Goal: Task Accomplishment & Management: Complete application form

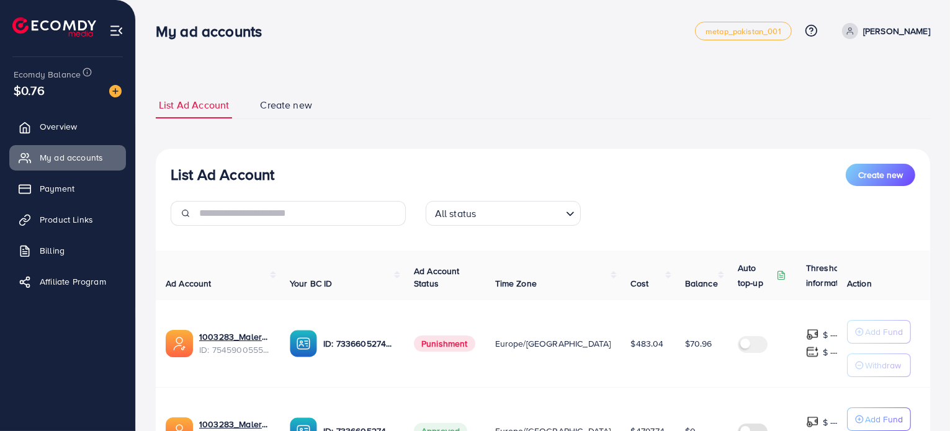
scroll to position [134, 0]
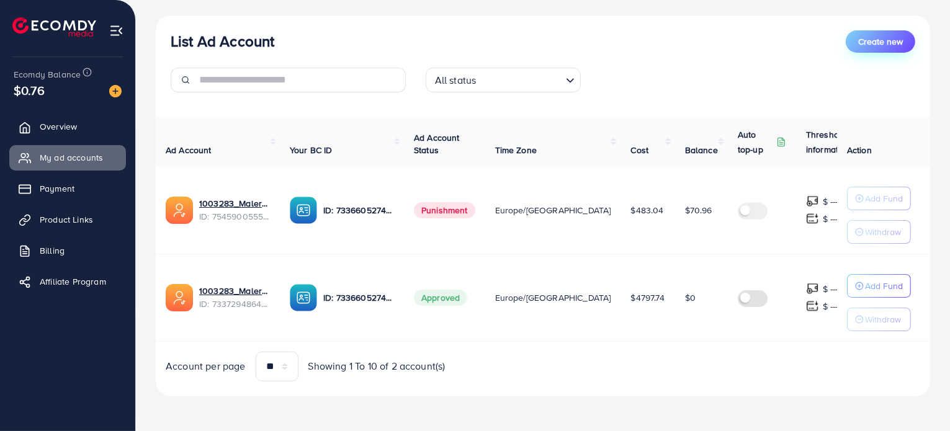
click at [878, 33] on button "Create new" at bounding box center [879, 41] width 69 height 22
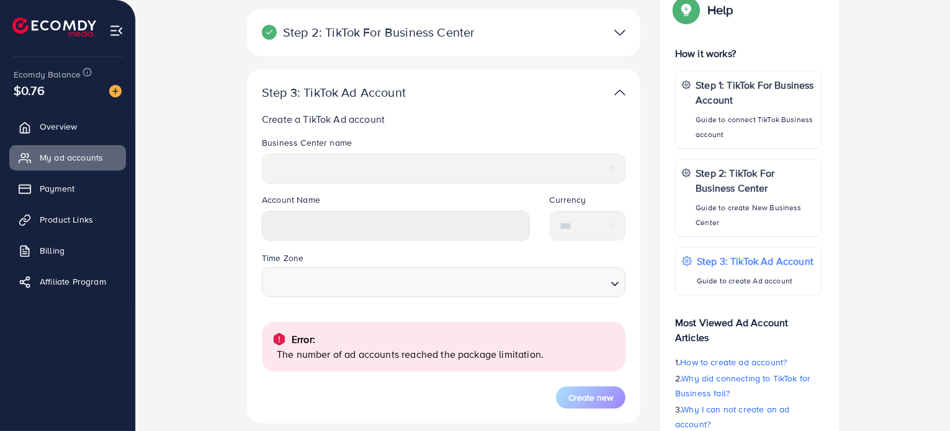
scroll to position [201, 0]
click at [65, 131] on span "Overview" at bounding box center [61, 126] width 37 height 12
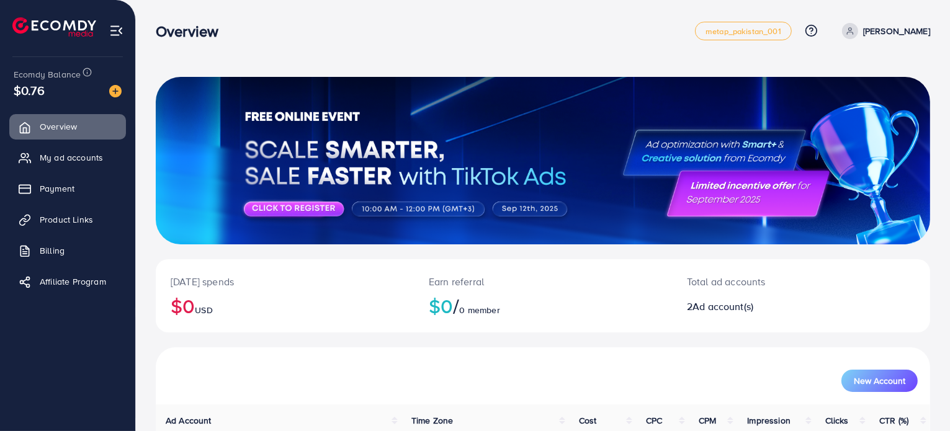
scroll to position [155, 0]
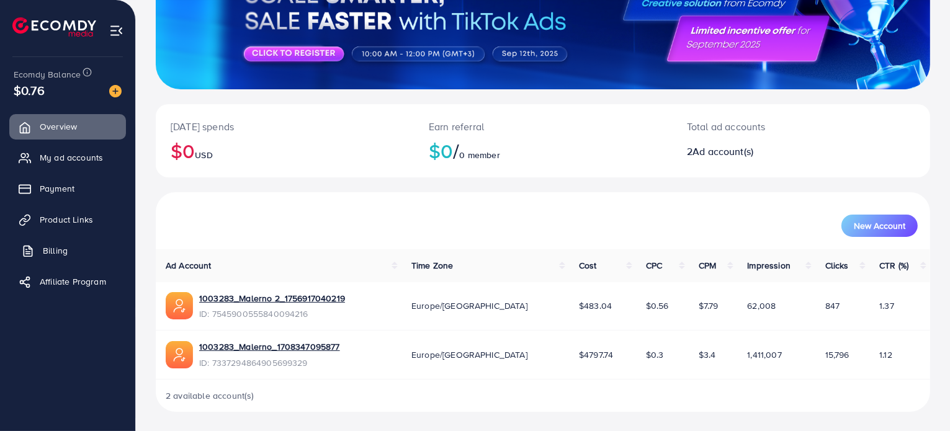
click at [78, 261] on link "Billing" at bounding box center [67, 250] width 117 height 25
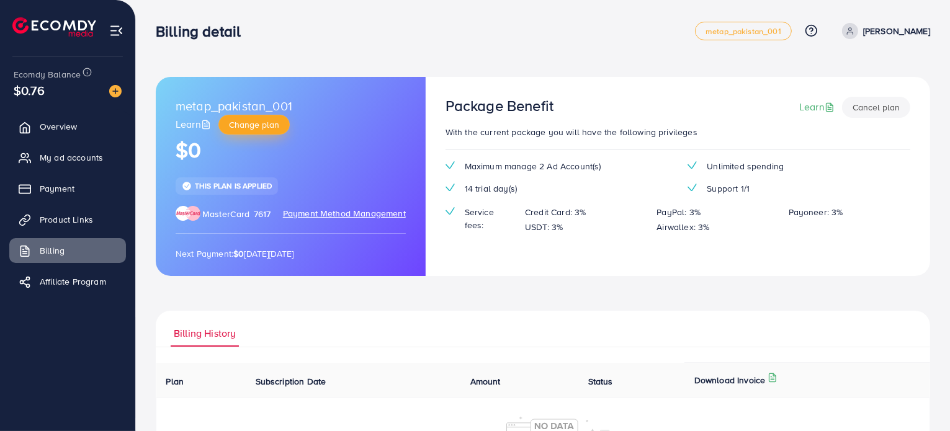
click at [264, 123] on span "Change plan" at bounding box center [254, 124] width 50 height 12
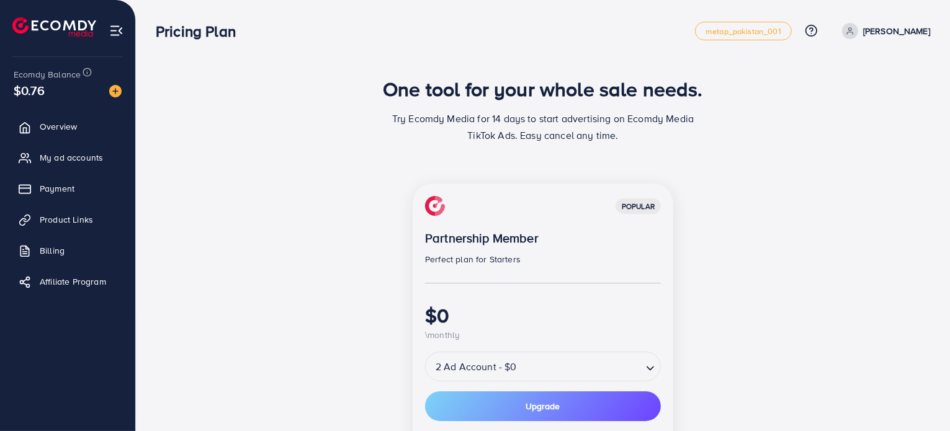
scroll to position [102, 0]
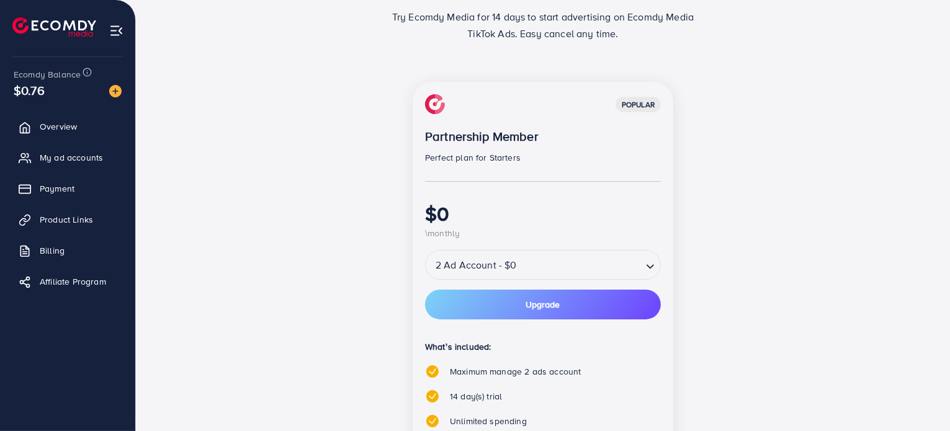
click at [542, 275] on input "Search for option" at bounding box center [580, 265] width 120 height 22
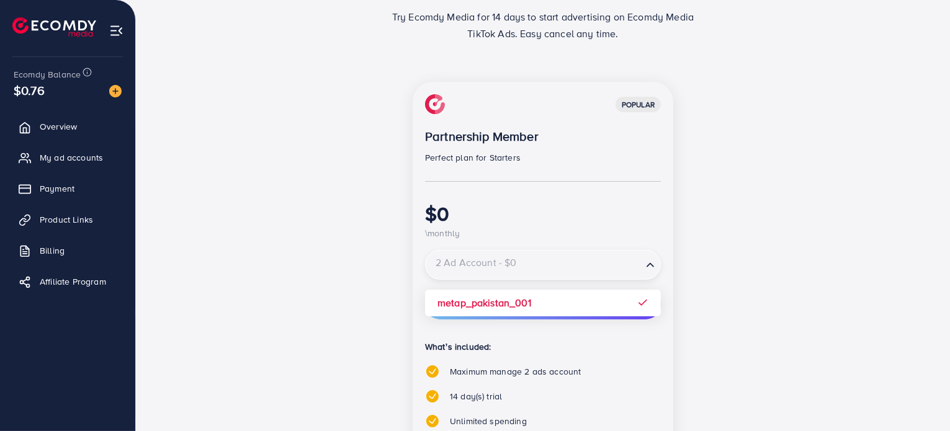
click at [542, 275] on input "Search for option" at bounding box center [534, 265] width 214 height 22
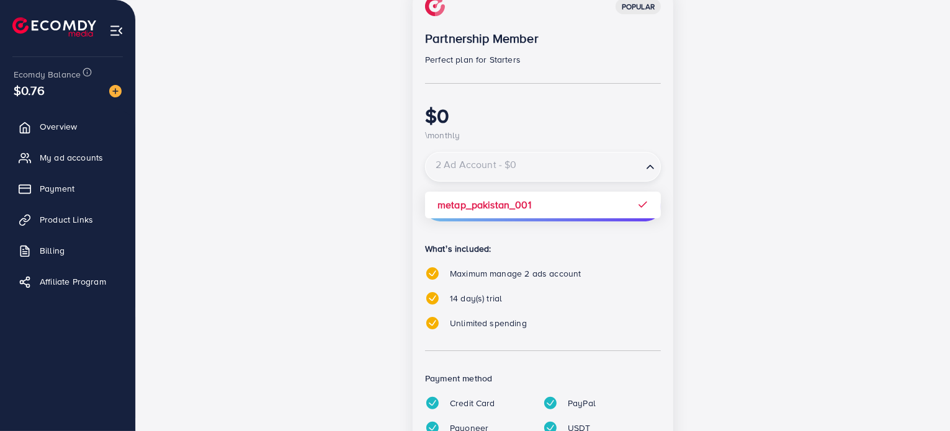
click at [711, 303] on div "popular Partnership Member Perfect plan for Starters $0 \monthly 2 Ad Account -…" at bounding box center [543, 241] width 536 height 514
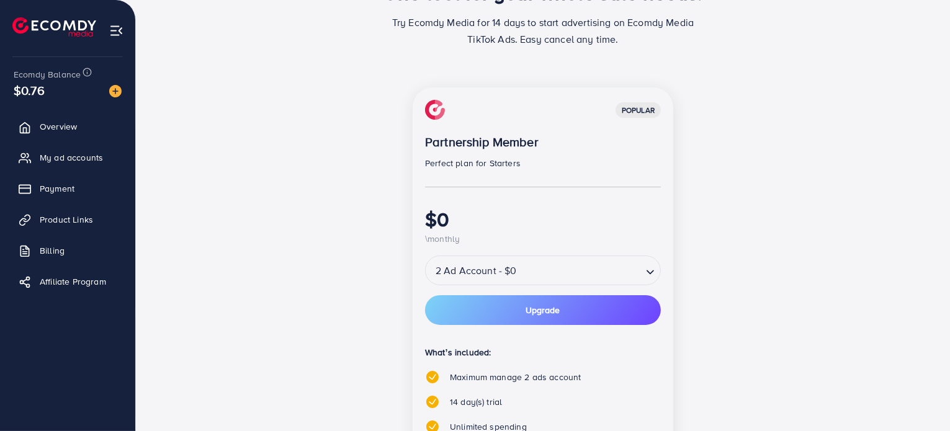
scroll to position [95, 0]
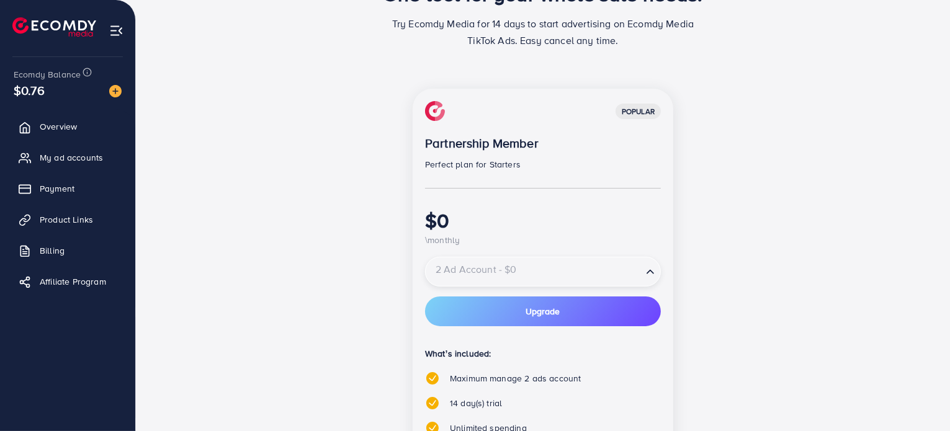
click at [520, 277] on input "Search for option" at bounding box center [534, 272] width 214 height 22
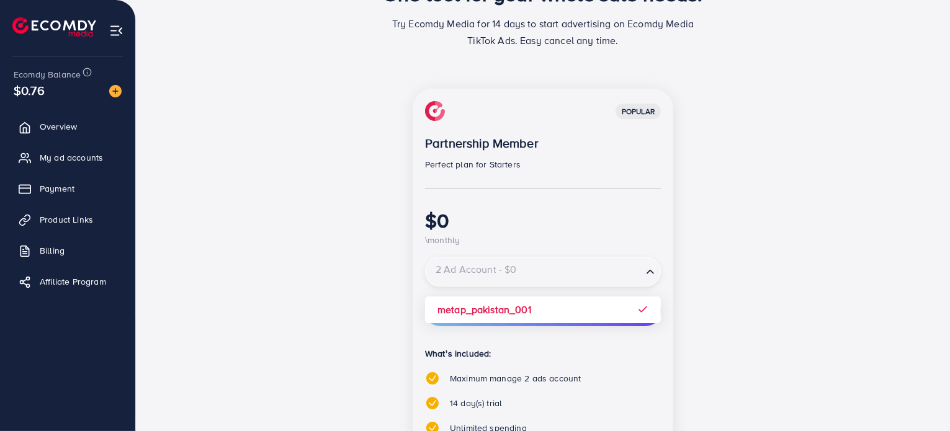
click at [542, 275] on input "Search for option" at bounding box center [534, 272] width 214 height 22
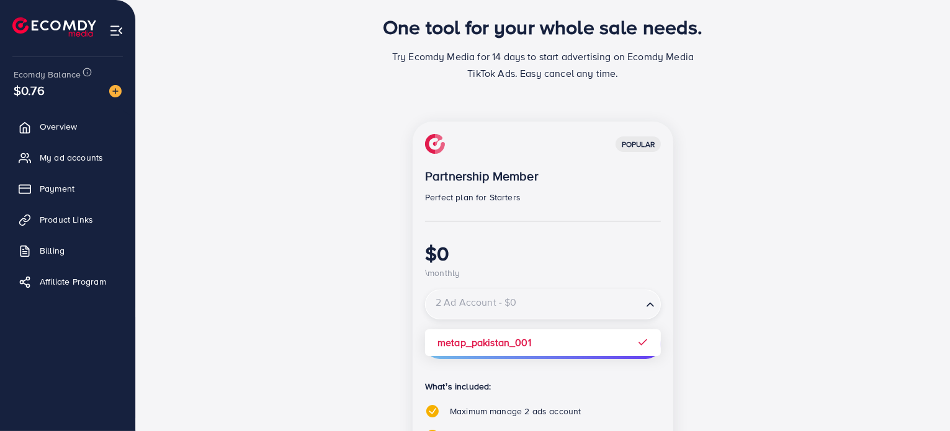
scroll to position [63, 0]
click at [484, 299] on input "Search for option" at bounding box center [534, 304] width 214 height 22
click at [848, 231] on div "popular Partnership Member Perfect plan for Starters $0 \monthly 2 Ad Account -…" at bounding box center [543, 378] width 744 height 514
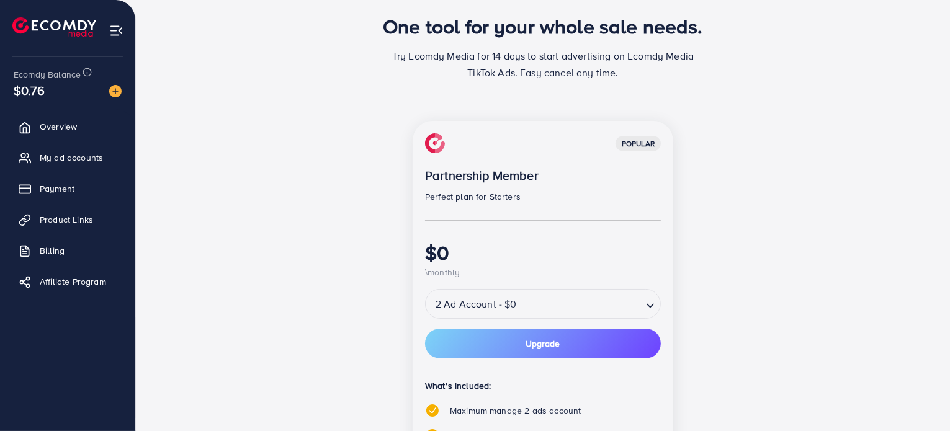
scroll to position [0, 0]
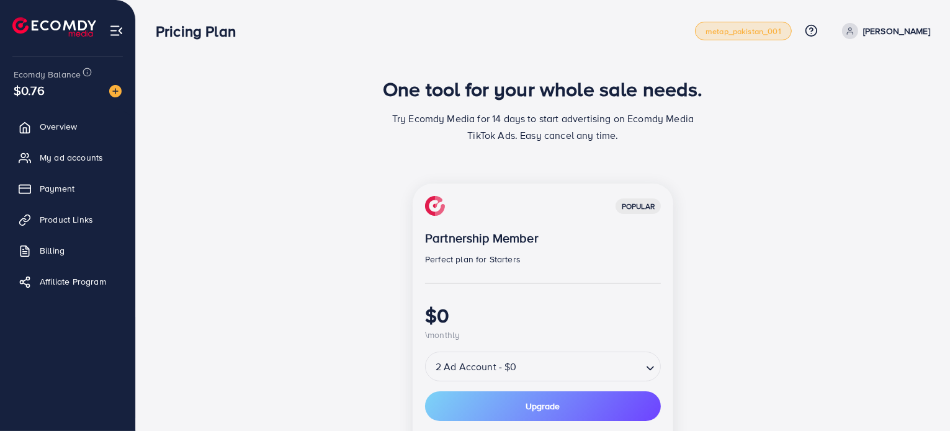
click at [758, 28] on span "metap_pakistan_001" at bounding box center [743, 31] width 76 height 8
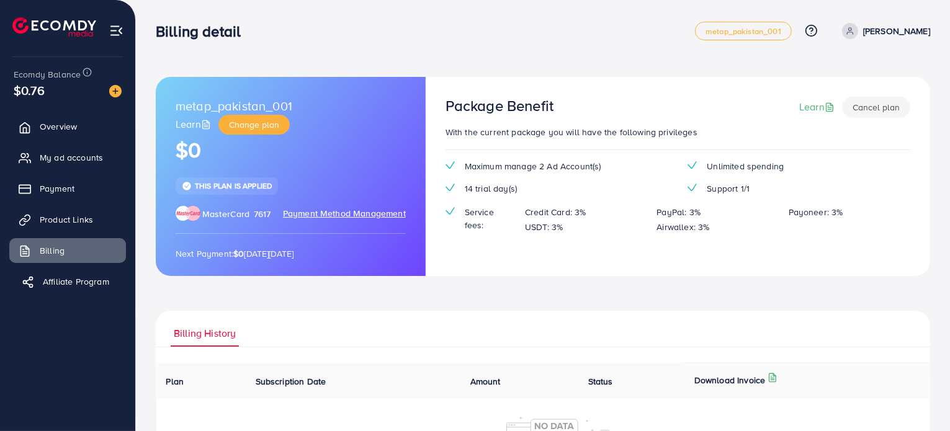
click at [48, 276] on span "Affiliate Program" at bounding box center [76, 281] width 66 height 12
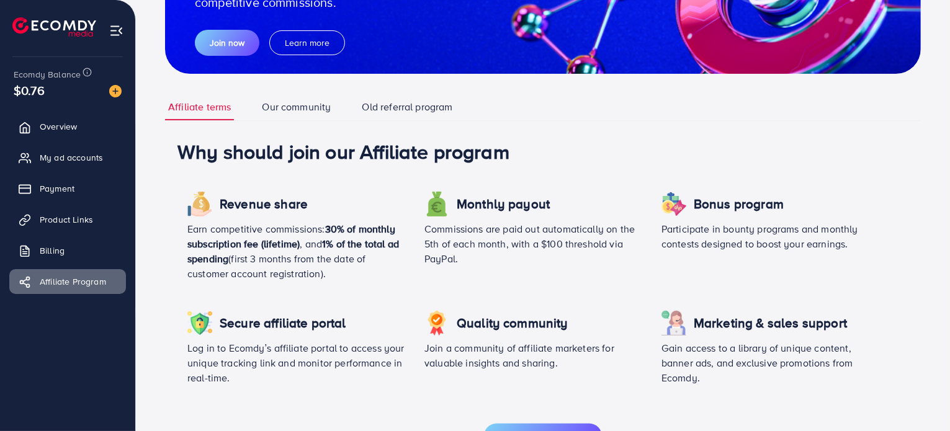
scroll to position [192, 0]
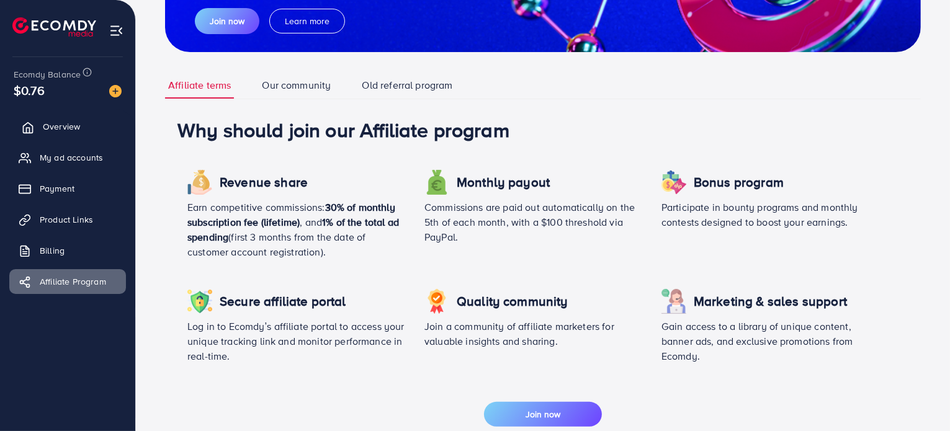
click at [60, 130] on span "Overview" at bounding box center [61, 126] width 37 height 12
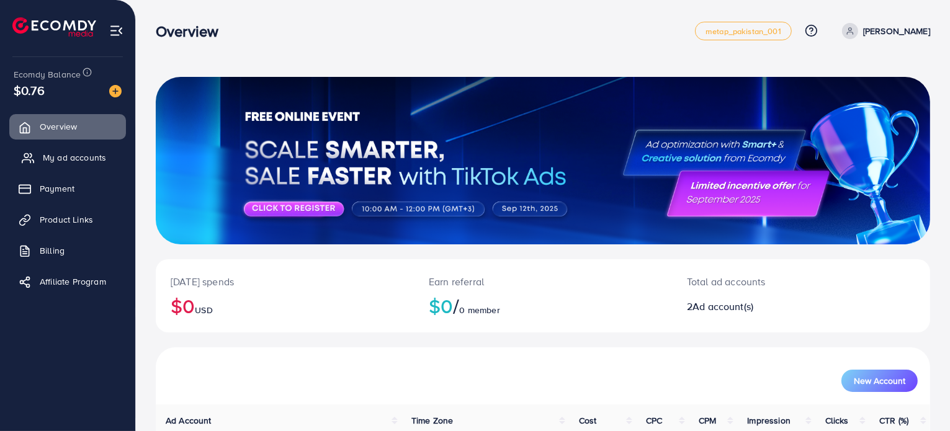
click at [66, 158] on span "My ad accounts" at bounding box center [74, 157] width 63 height 12
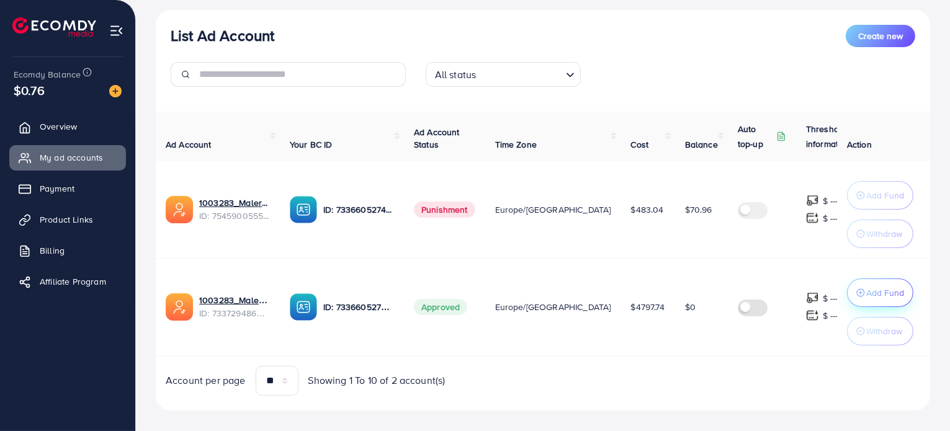
scroll to position [0, 11]
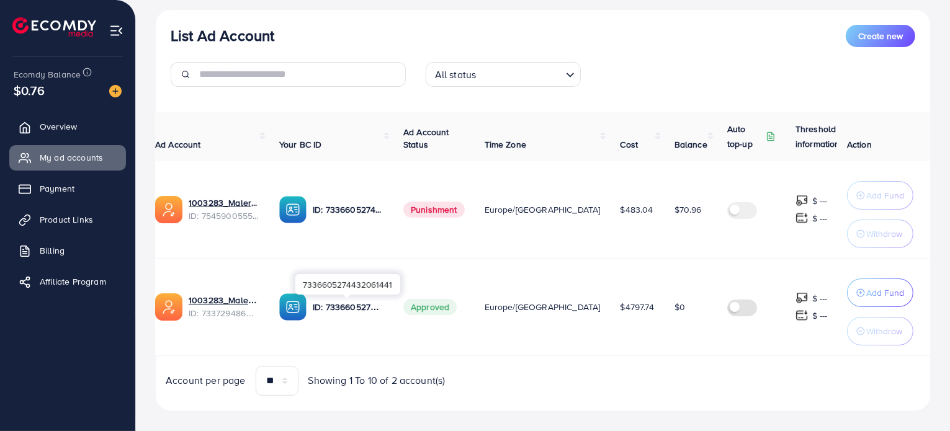
click at [319, 298] on div "7336605274432061441" at bounding box center [347, 284] width 105 height 28
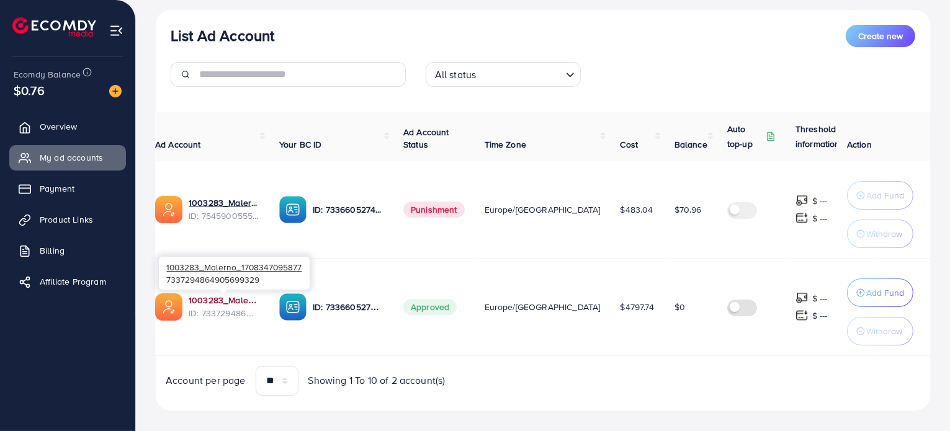
click at [241, 303] on link "1003283_Malerno_1708347095877" at bounding box center [224, 300] width 71 height 12
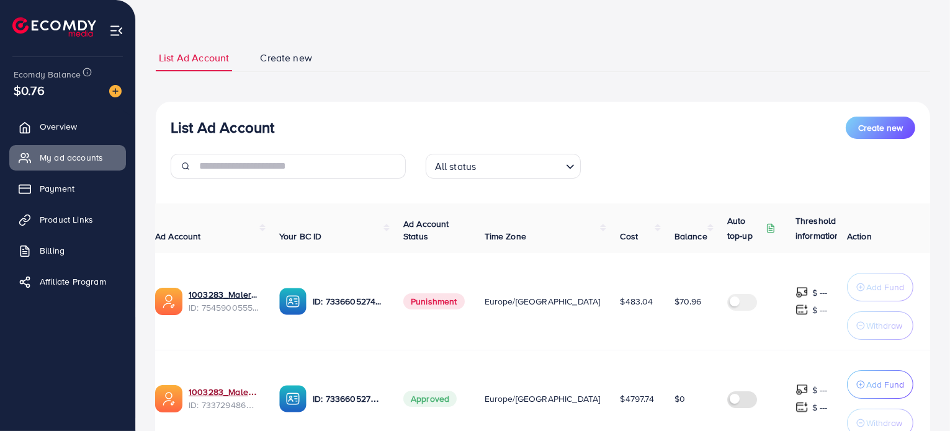
scroll to position [42, 0]
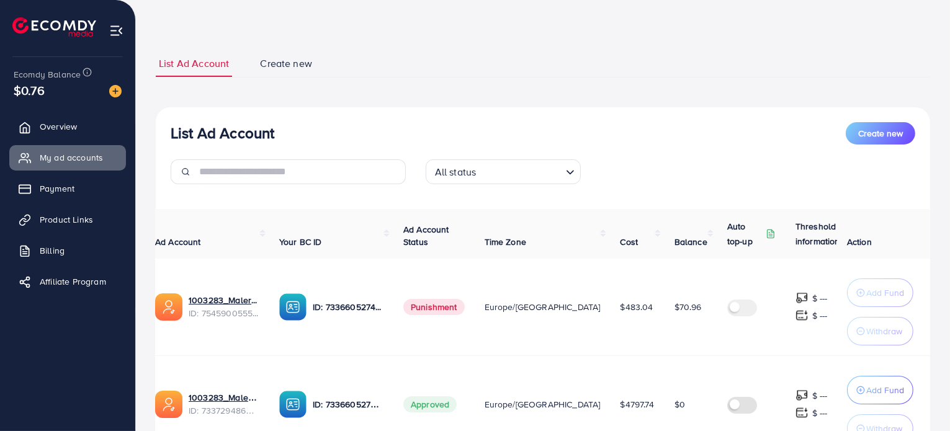
click at [283, 79] on div "List Ad Account Create new List Ad Account Create new All status Loading... Ad …" at bounding box center [543, 279] width 774 height 458
click at [293, 71] on link "Create new" at bounding box center [286, 63] width 58 height 27
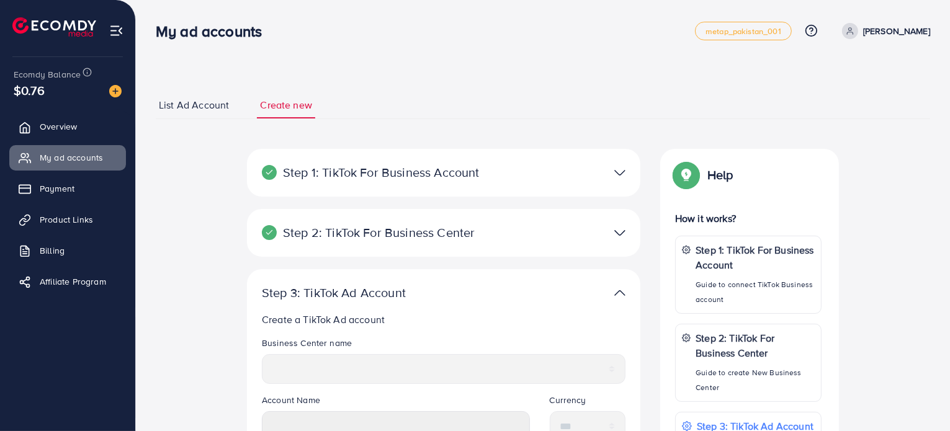
scroll to position [92, 0]
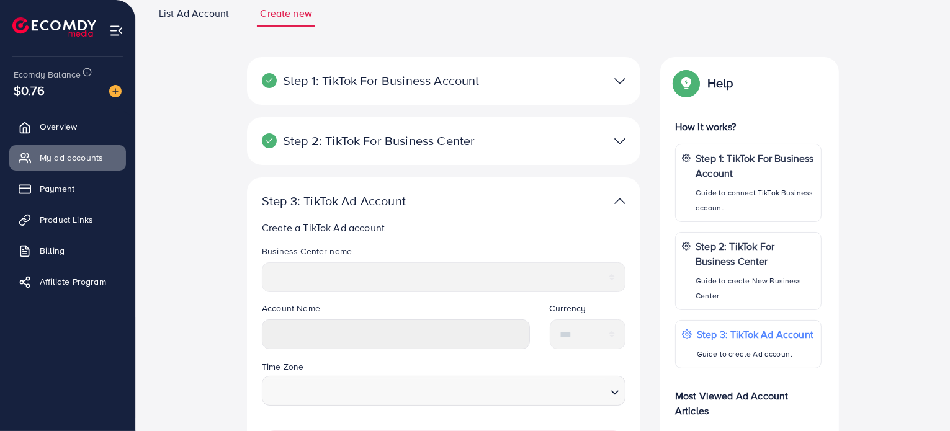
click at [212, 17] on span "List Ad Account" at bounding box center [194, 13] width 70 height 14
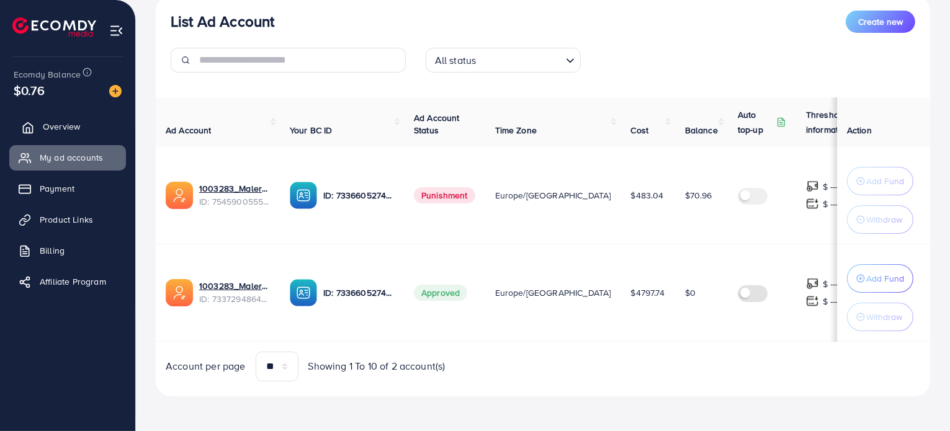
click at [82, 138] on link "Overview" at bounding box center [67, 126] width 117 height 25
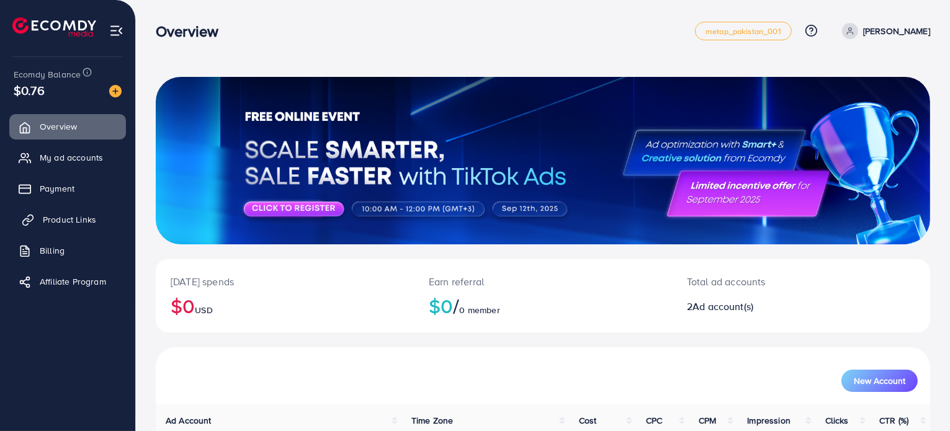
click at [65, 225] on span "Product Links" at bounding box center [69, 219] width 53 height 12
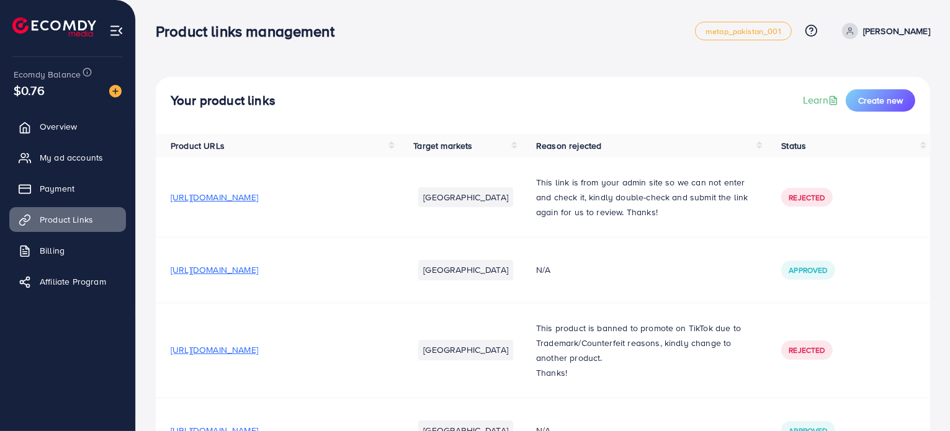
click at [65, 234] on ul "Overview My ad accounts Payment Product Links Billing Affiliate Program" at bounding box center [67, 208] width 135 height 198
click at [68, 251] on link "Billing" at bounding box center [67, 250] width 117 height 25
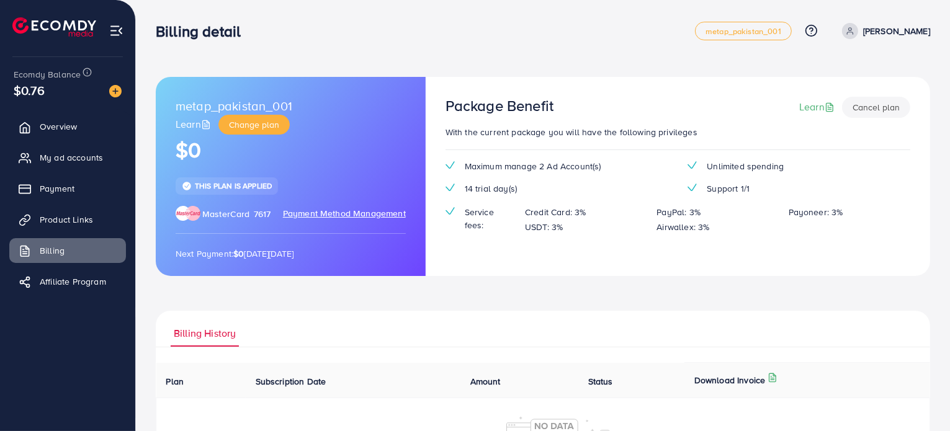
scroll to position [22, 0]
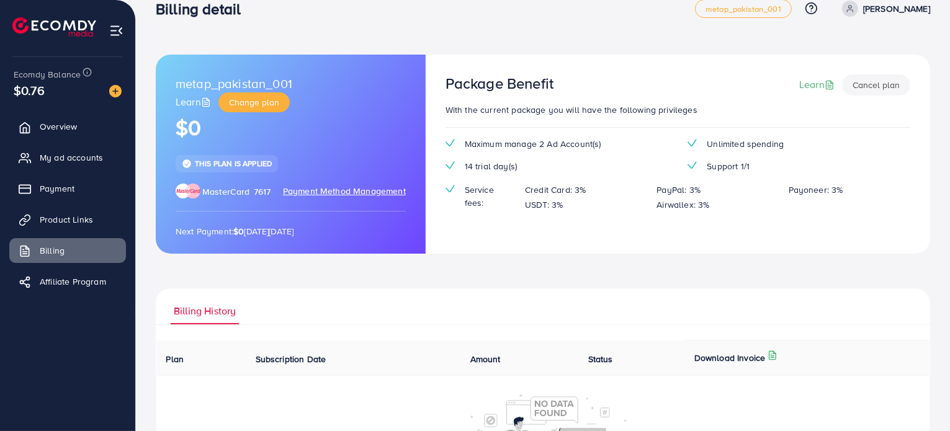
click at [896, 76] on button "Cancel plan" at bounding box center [876, 84] width 68 height 21
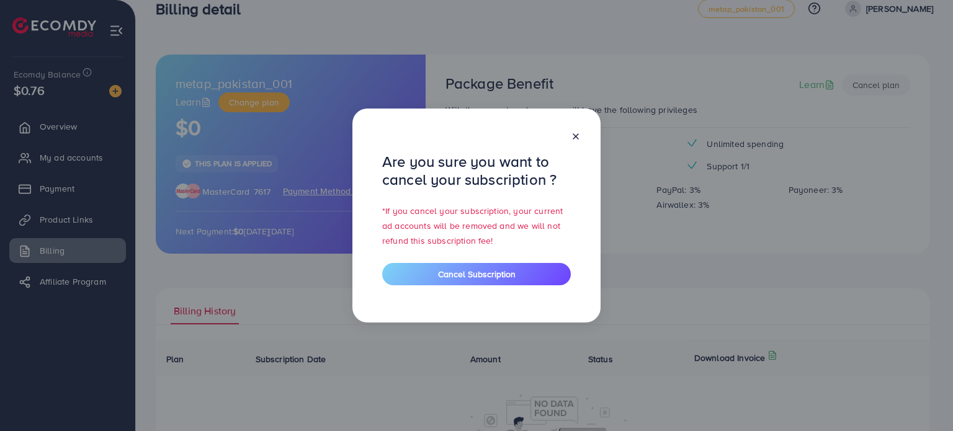
click at [578, 133] on icon at bounding box center [576, 137] width 10 height 10
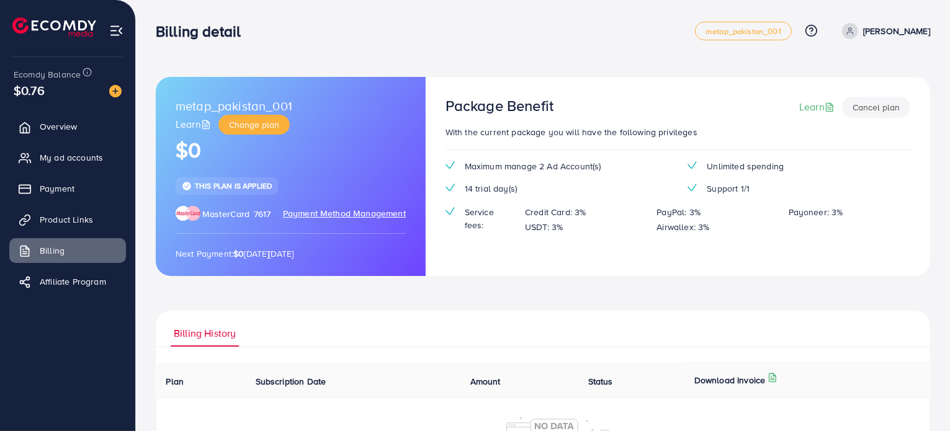
scroll to position [144, 0]
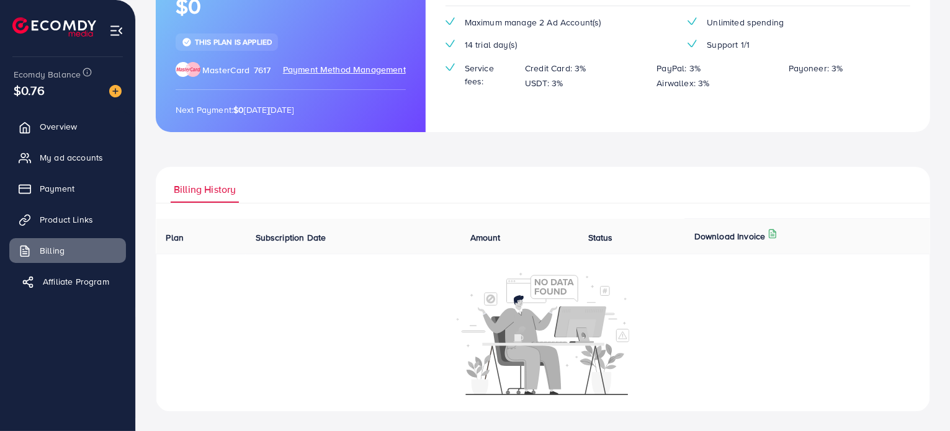
click at [92, 280] on span "Affiliate Program" at bounding box center [76, 281] width 66 height 12
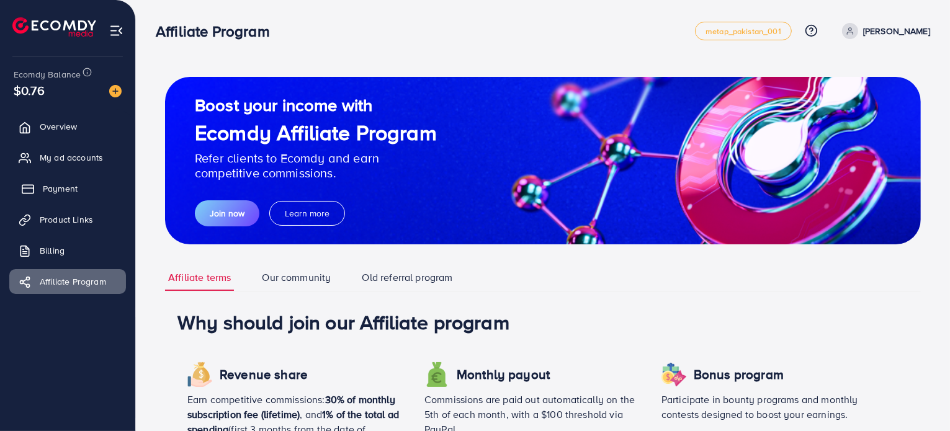
click at [104, 195] on link "Payment" at bounding box center [67, 188] width 117 height 25
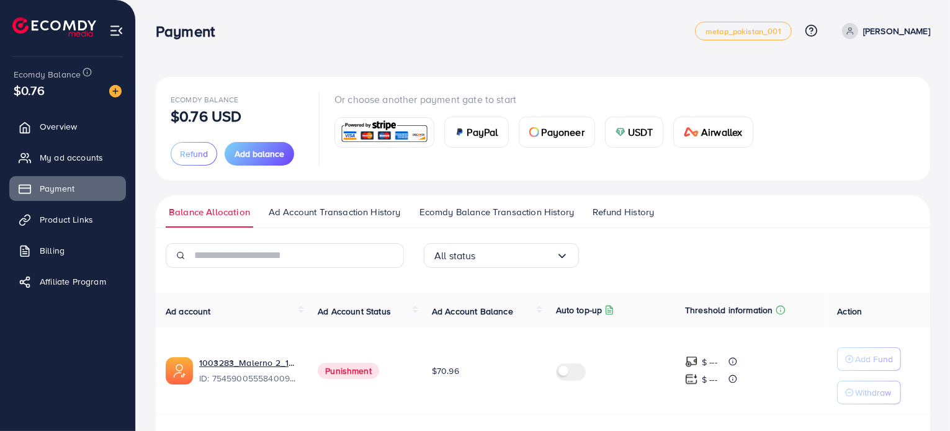
scroll to position [60, 0]
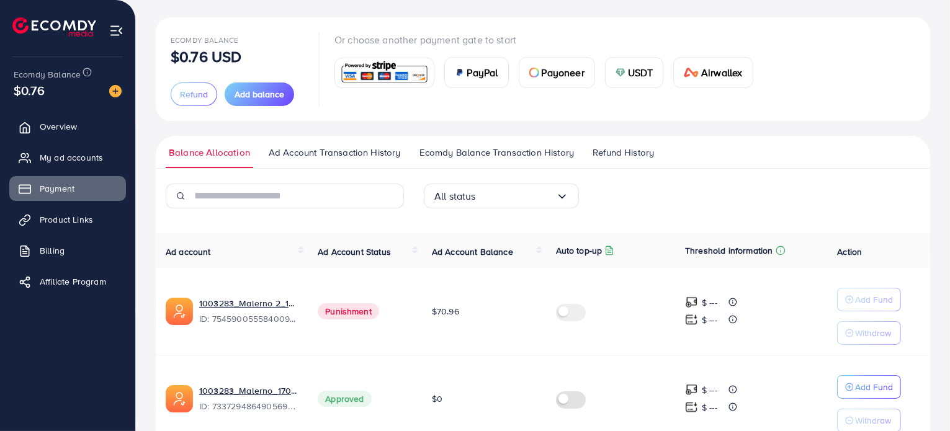
click at [350, 138] on ul "Balance Allocation Ad Account Transaction History Ecomdy Balance Transaction Hi…" at bounding box center [543, 152] width 774 height 33
click at [350, 151] on span "Ad Account Transaction History" at bounding box center [335, 153] width 132 height 14
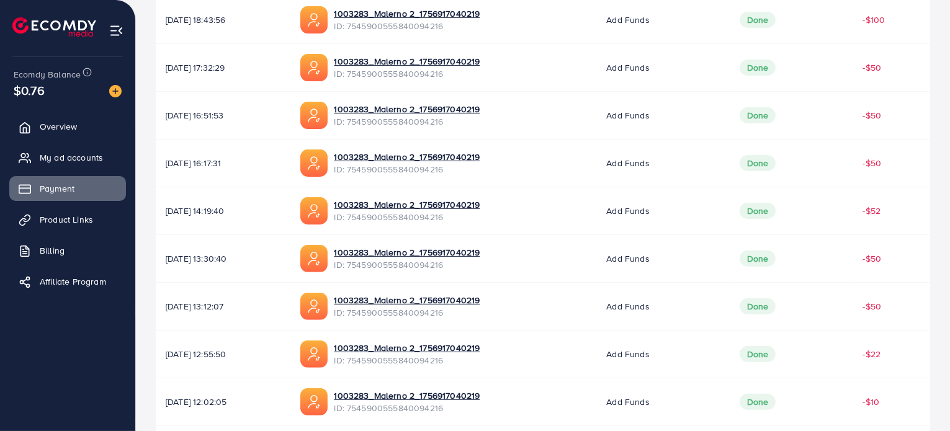
scroll to position [422, 0]
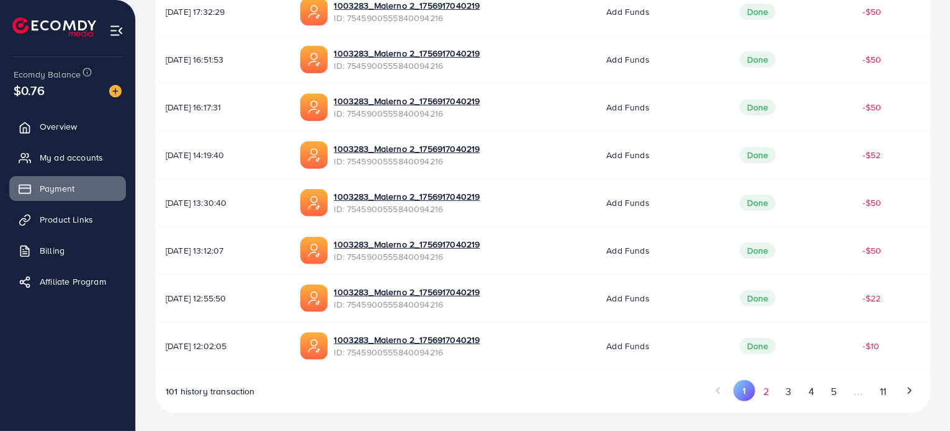
click at [757, 390] on button "2" at bounding box center [766, 391] width 22 height 23
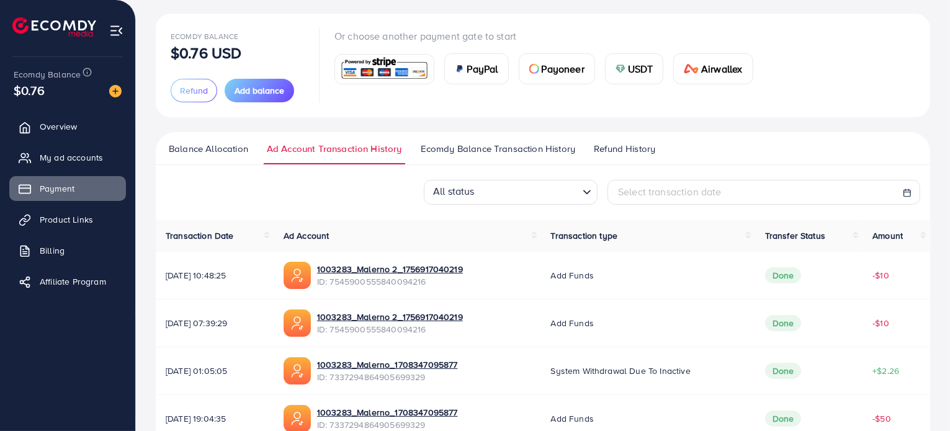
scroll to position [0, 0]
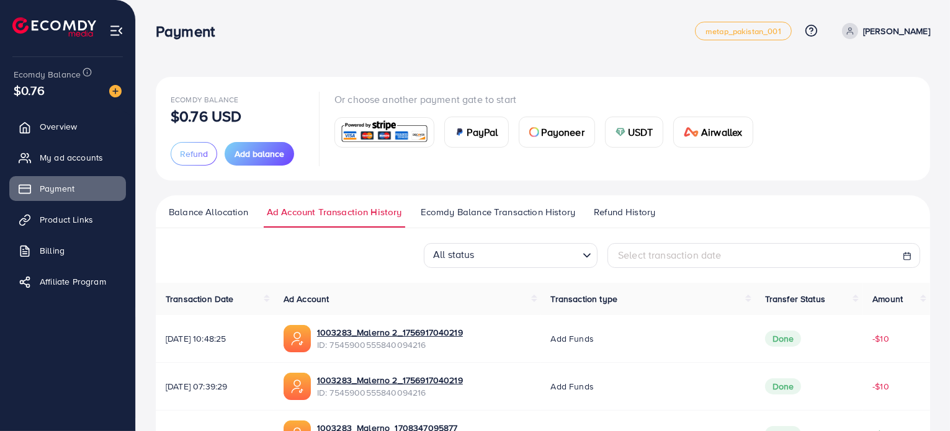
click at [223, 208] on span "Balance Allocation" at bounding box center [208, 212] width 79 height 14
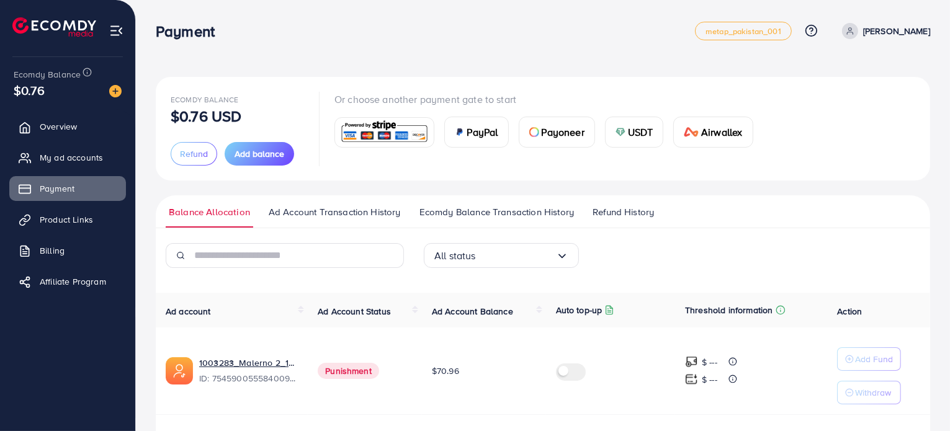
scroll to position [20, 0]
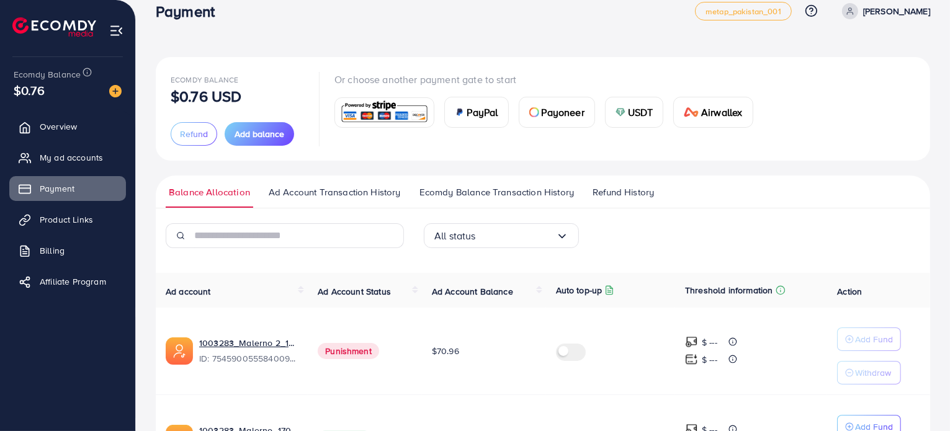
click at [533, 192] on span "Ecomdy Balance Transaction History" at bounding box center [496, 192] width 154 height 14
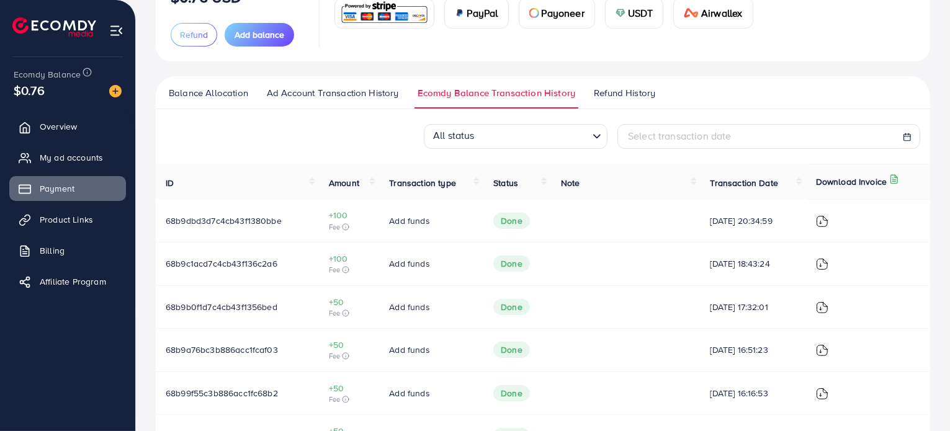
scroll to position [121, 0]
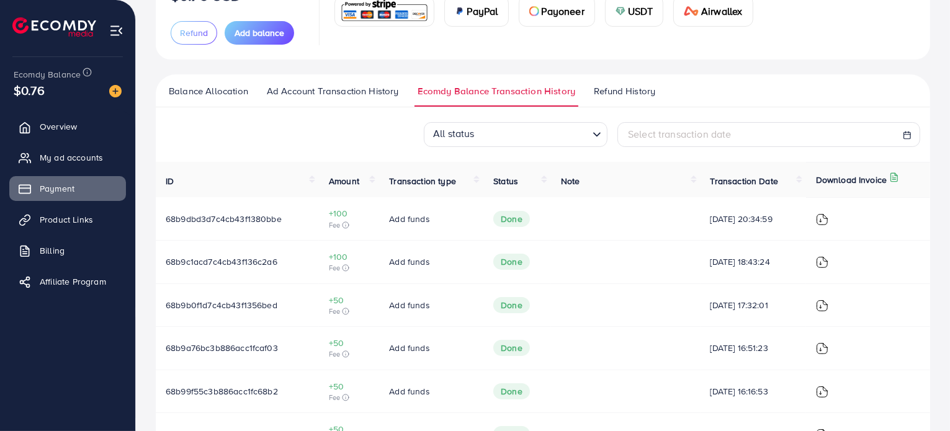
click at [533, 192] on th "Status" at bounding box center [517, 179] width 68 height 35
click at [228, 181] on th "ID" at bounding box center [237, 179] width 163 height 35
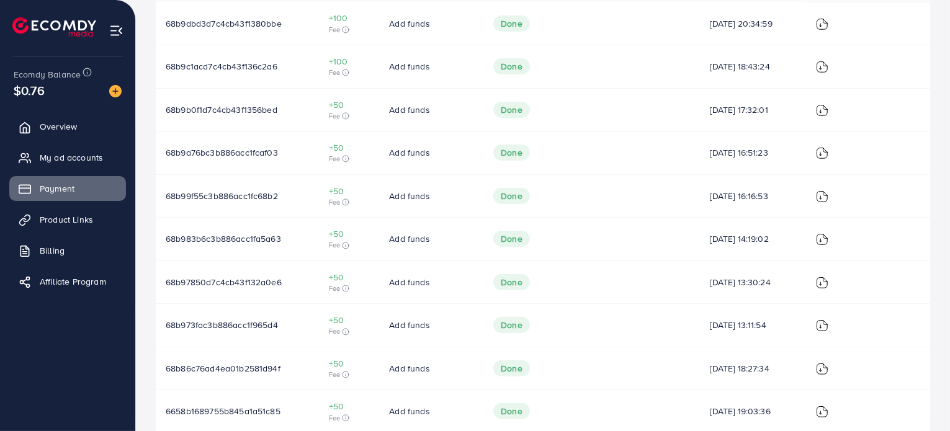
scroll to position [380, 0]
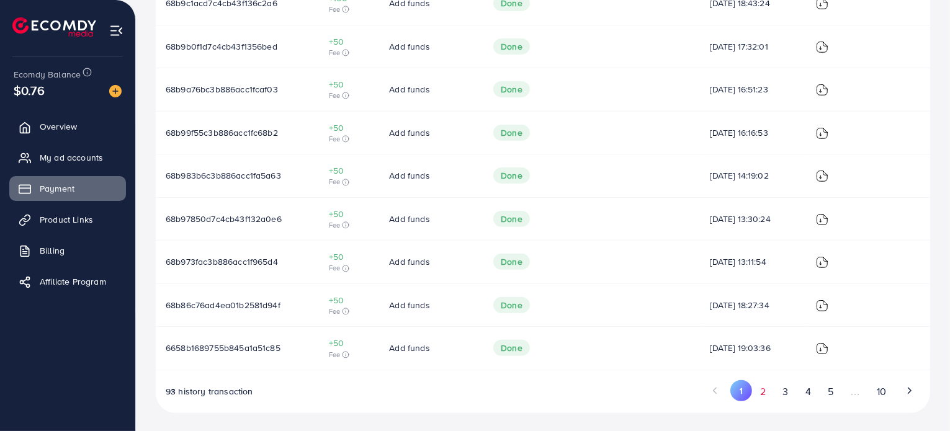
click at [764, 388] on button "2" at bounding box center [763, 391] width 22 height 23
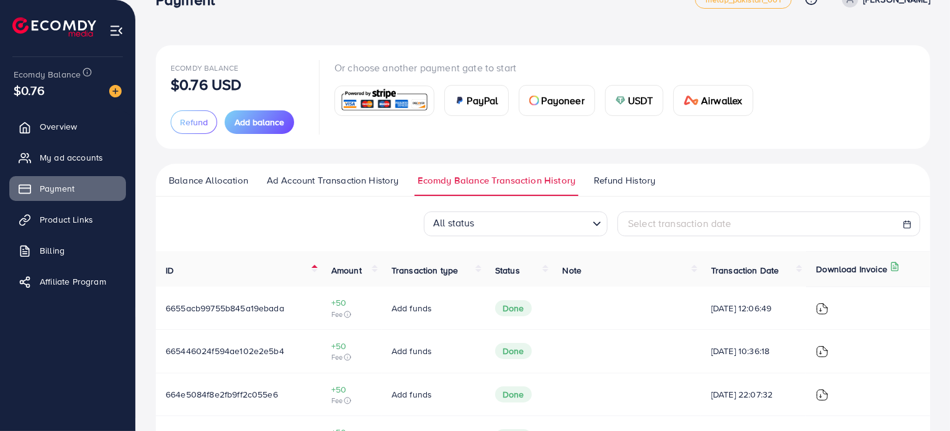
scroll to position [27, 0]
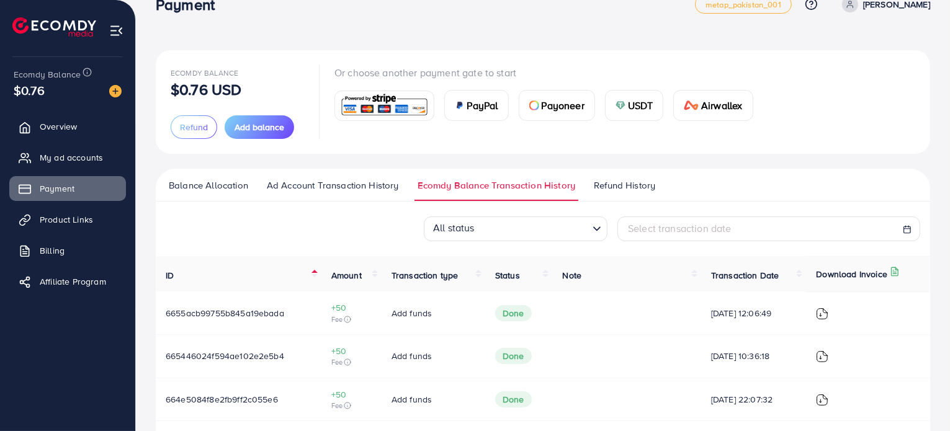
click at [602, 182] on span "Refund History" at bounding box center [624, 186] width 61 height 14
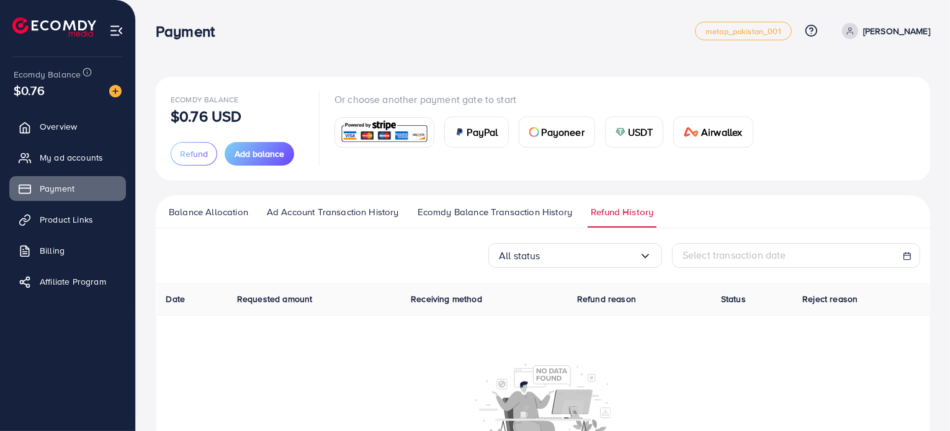
scroll to position [69, 0]
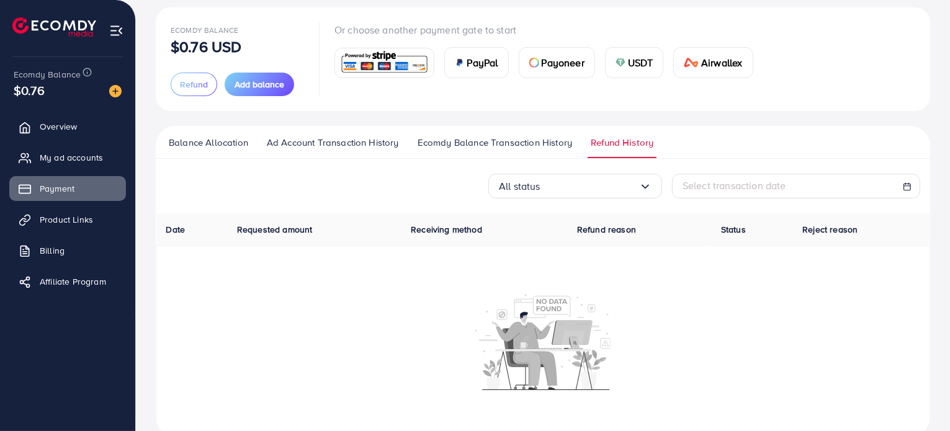
click at [204, 144] on span "Balance Allocation" at bounding box center [208, 143] width 79 height 14
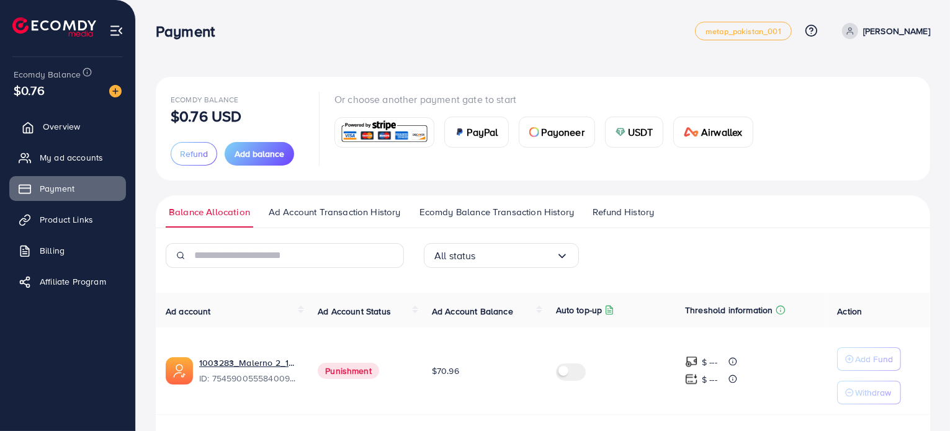
click at [65, 125] on span "Overview" at bounding box center [61, 126] width 37 height 12
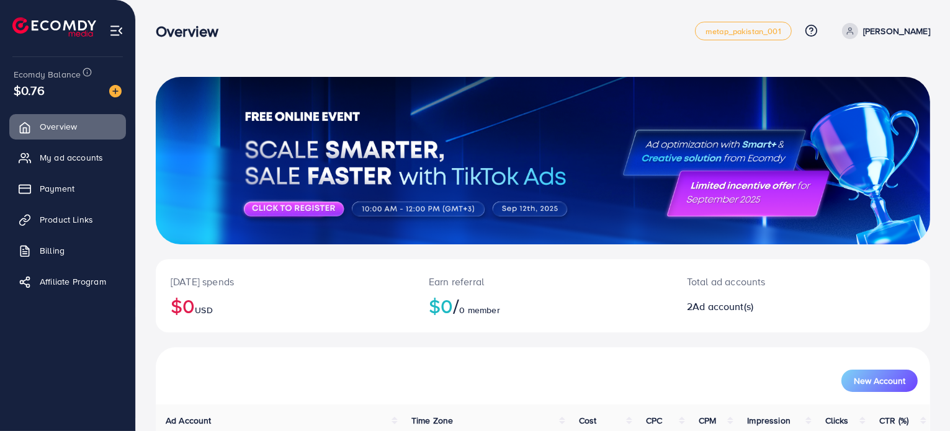
scroll to position [155, 0]
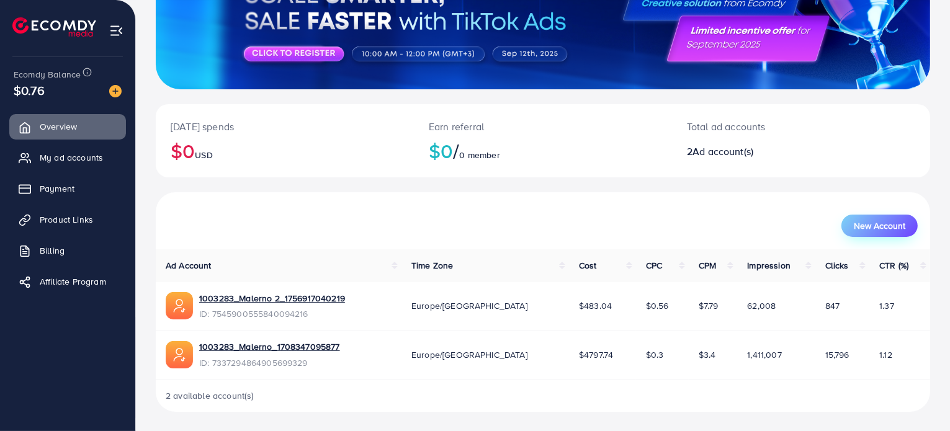
click at [871, 225] on span "New Account" at bounding box center [879, 225] width 51 height 9
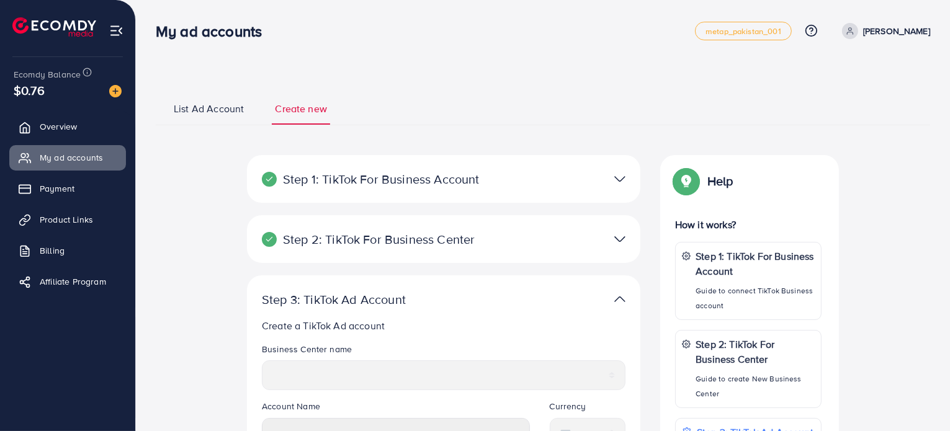
select select
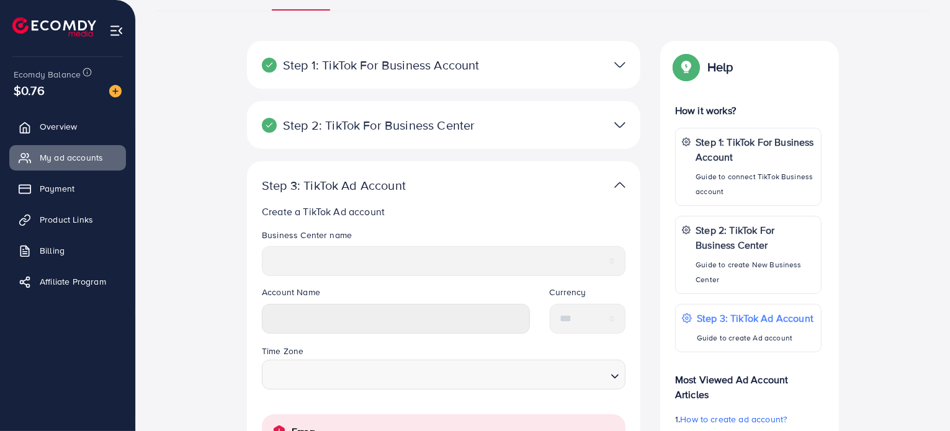
scroll to position [114, 0]
drag, startPoint x: 475, startPoint y: 89, endPoint x: 466, endPoint y: 106, distance: 19.1
click at [474, 93] on div "Step 1: TikTok For Business Account Connect to TikTok for Business to access al…" at bounding box center [443, 71] width 393 height 60
click at [463, 114] on div "Step 2: TikTok For Business Center Business Center is a powerful business manag…" at bounding box center [443, 125] width 393 height 48
click at [622, 66] on img at bounding box center [619, 65] width 11 height 18
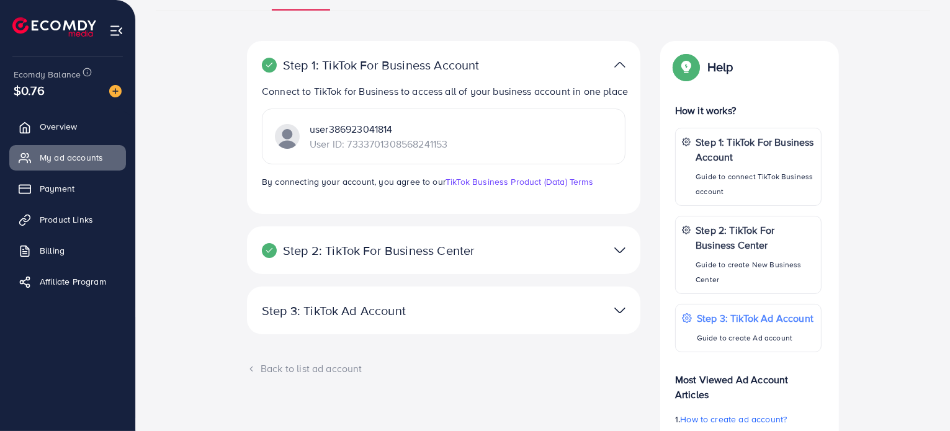
click at [622, 259] on img at bounding box center [619, 250] width 11 height 18
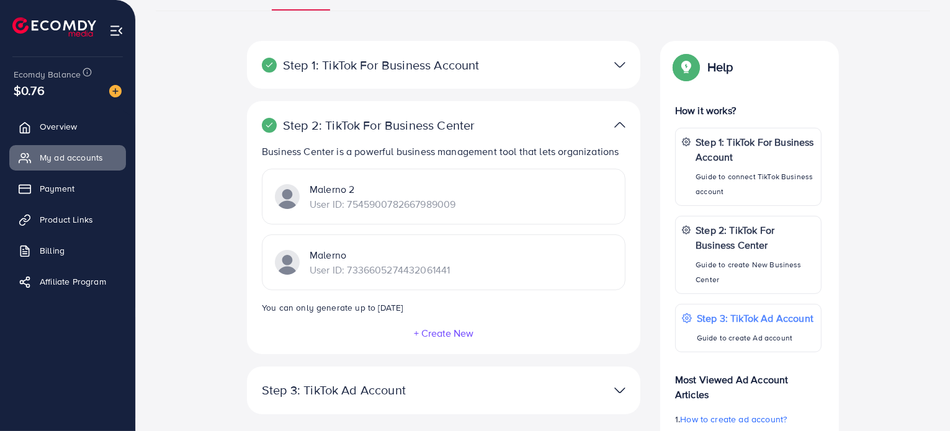
click at [436, 328] on button "+ Create New" at bounding box center [443, 333] width 61 height 11
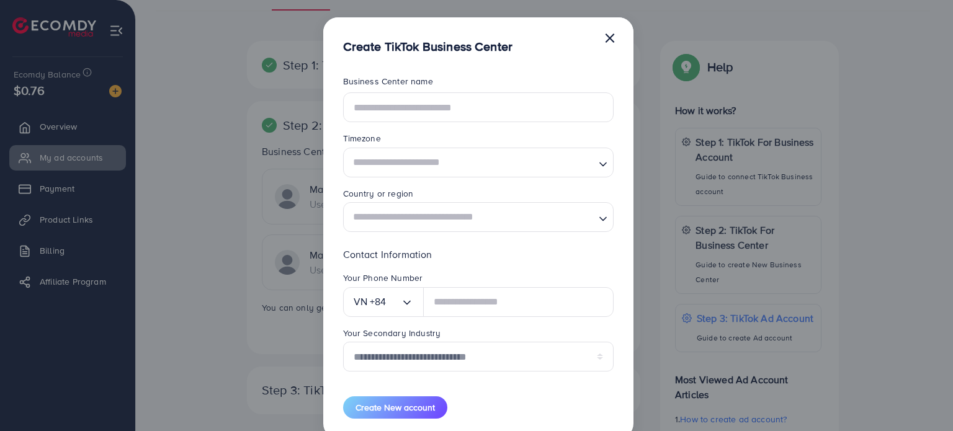
click at [613, 42] on button "×" at bounding box center [610, 37] width 12 height 25
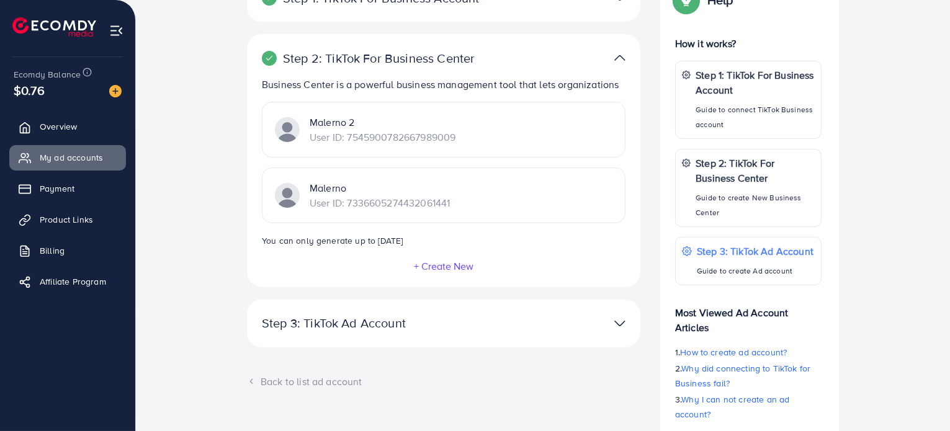
scroll to position [181, 0]
click at [444, 265] on button "+ Create New" at bounding box center [443, 266] width 61 height 11
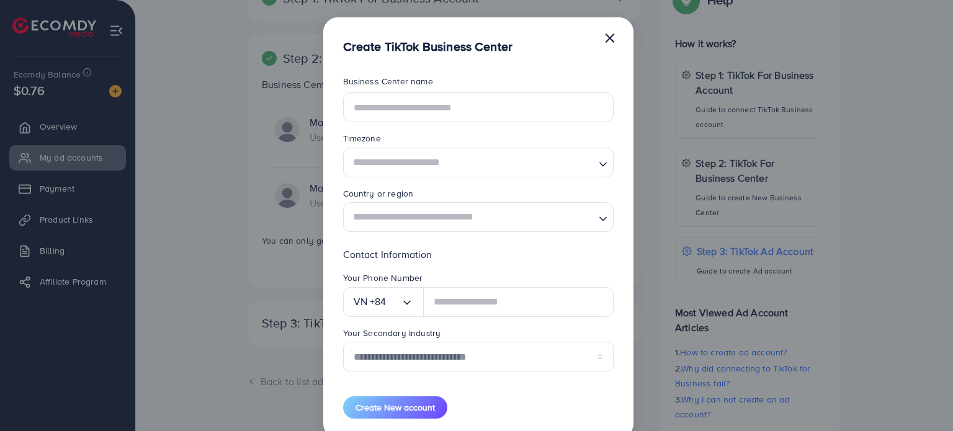
click at [615, 37] on header "Create TikTok Business Center ×" at bounding box center [478, 36] width 310 height 38
click at [615, 35] on header "Create TikTok Business Center ×" at bounding box center [478, 36] width 310 height 38
click at [608, 39] on button "×" at bounding box center [610, 37] width 12 height 25
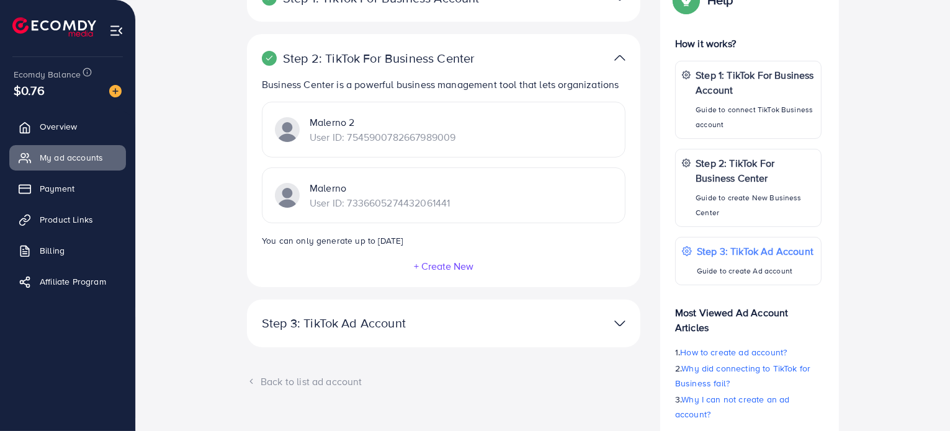
scroll to position [269, 0]
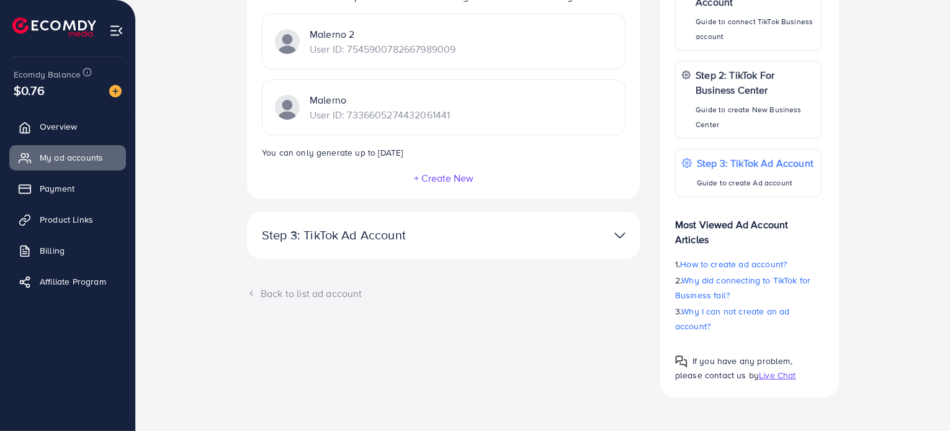
click at [442, 238] on p "Step 3: TikTok Ad Account" at bounding box center [380, 235] width 236 height 15
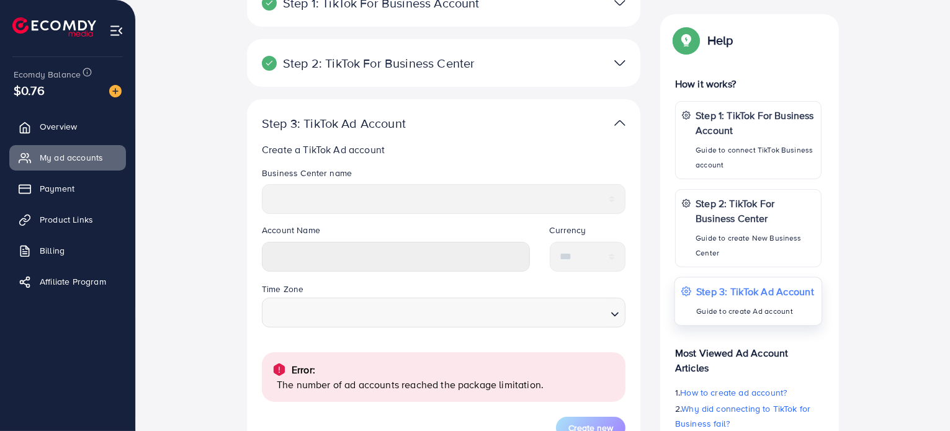
scroll to position [174, 0]
click at [306, 222] on div "Business Center name ********* *******" at bounding box center [443, 197] width 383 height 57
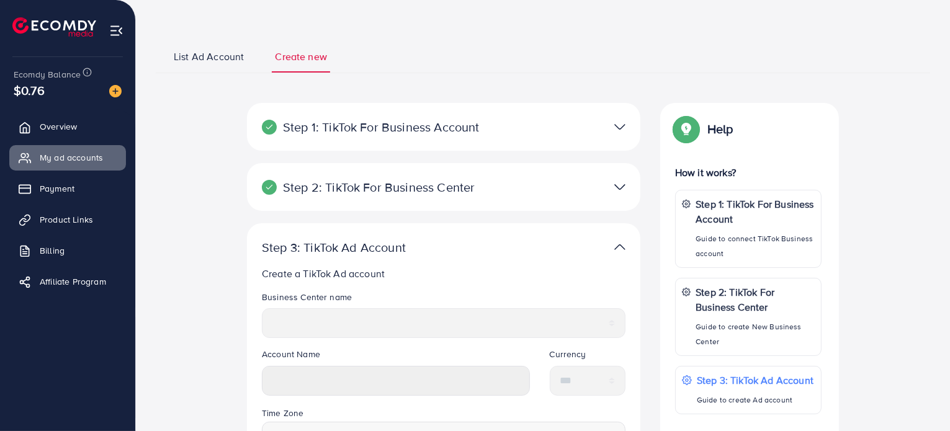
scroll to position [51, 0]
